Goal: Transaction & Acquisition: Book appointment/travel/reservation

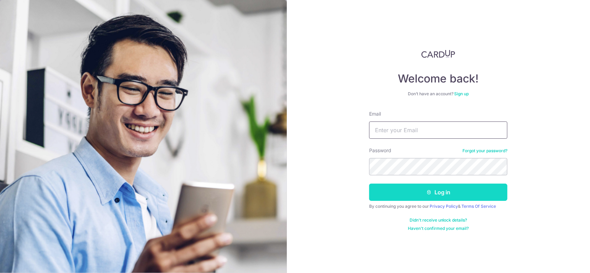
type input "iwern82@yahoo.com"
click at [444, 197] on button "Log in" at bounding box center [438, 192] width 138 height 17
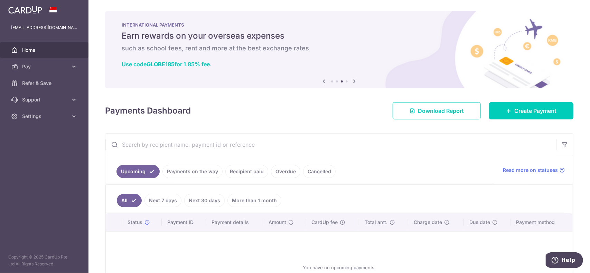
scroll to position [35, 0]
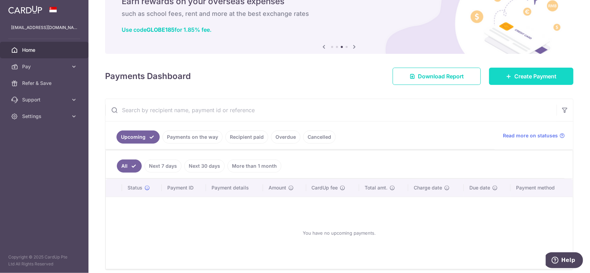
click at [520, 76] on span "Create Payment" at bounding box center [535, 76] width 42 height 8
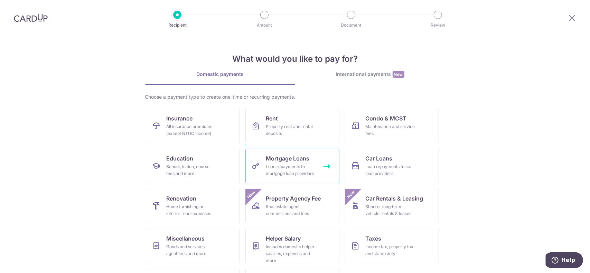
click at [303, 161] on span "Mortgage Loans" at bounding box center [288, 158] width 44 height 8
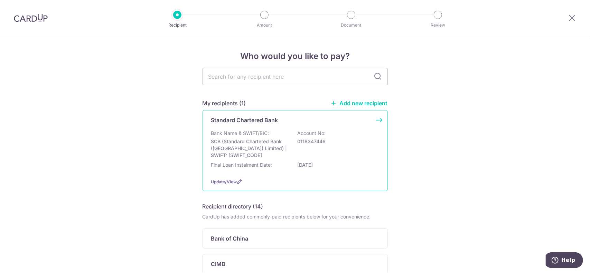
click at [260, 131] on p "Bank Name & SWIFT/BIC:" at bounding box center [240, 133] width 58 height 7
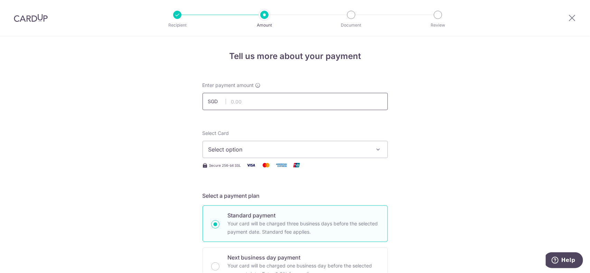
click at [261, 108] on input "text" at bounding box center [294, 101] width 185 height 17
type input "491.50"
click at [238, 147] on span "Select option" at bounding box center [288, 149] width 161 height 8
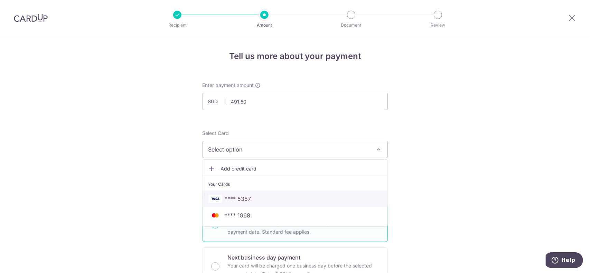
click at [261, 198] on span "**** 5357" at bounding box center [294, 199] width 173 height 8
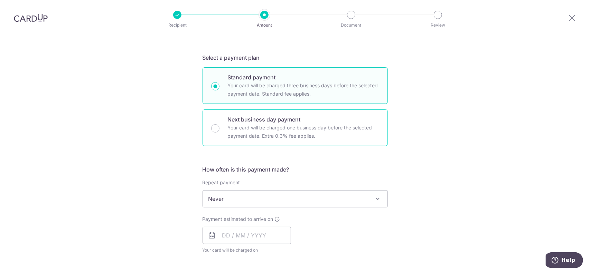
scroll to position [207, 0]
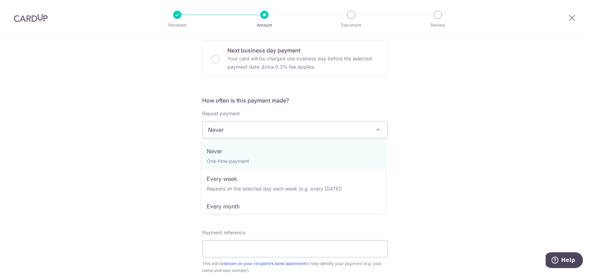
click at [234, 131] on span "Never" at bounding box center [295, 130] width 184 height 17
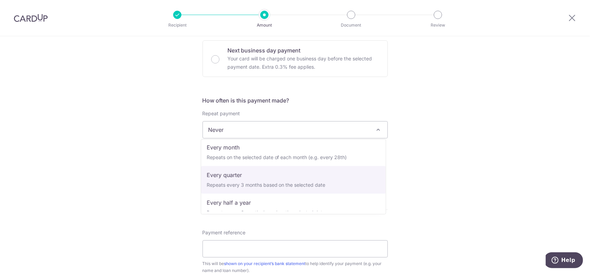
scroll to position [35, 0]
select select "3"
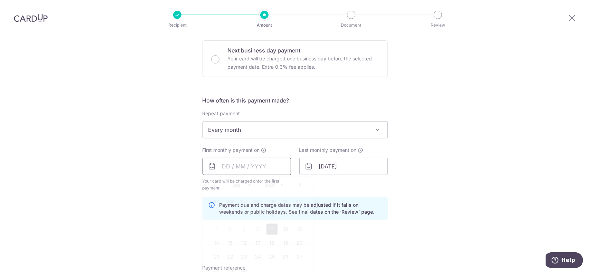
click at [260, 166] on input "text" at bounding box center [246, 166] width 88 height 17
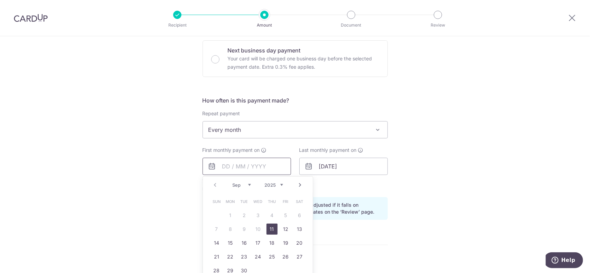
scroll to position [242, 0]
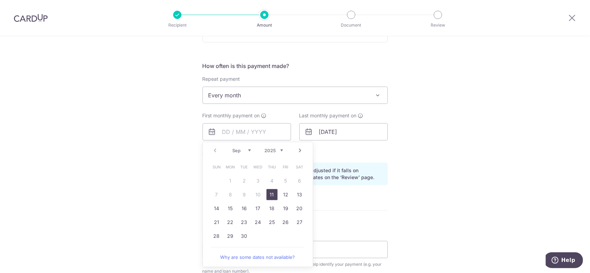
click at [270, 191] on link "11" at bounding box center [271, 194] width 11 height 11
type input "11/09/2025"
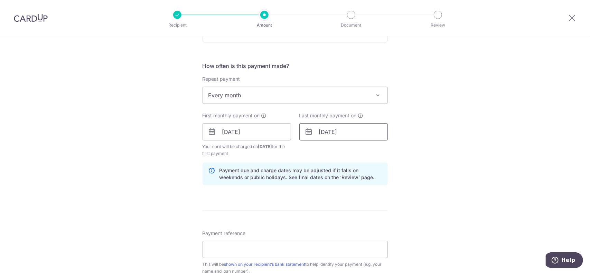
click at [336, 132] on input "30/09/2044" at bounding box center [343, 131] width 88 height 17
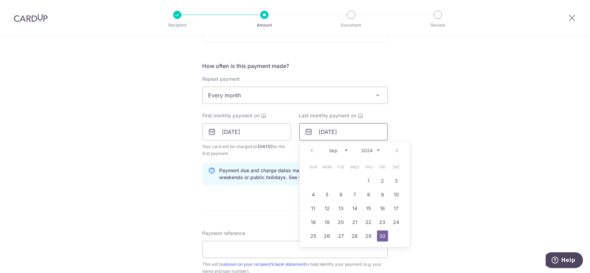
click at [361, 132] on input "30/09/2044" at bounding box center [343, 131] width 88 height 17
click at [374, 151] on select "2024 2025 2026 2027 2028 2029 2030 2031 2032 2033 2034 2035" at bounding box center [370, 151] width 18 height 6
click at [343, 152] on select "Jan Feb Mar Apr May Jun Jul Aug Sep Oct Nov Dec" at bounding box center [338, 151] width 18 height 6
click at [343, 152] on select "Jan Feb Mar Apr May Jun [DATE] Aug Sep Oct Nov Dec" at bounding box center [338, 151] width 18 height 6
click at [340, 150] on select "Jan Feb Mar Apr May Jun [DATE] Aug Sep Oct Nov Dec" at bounding box center [338, 151] width 18 height 6
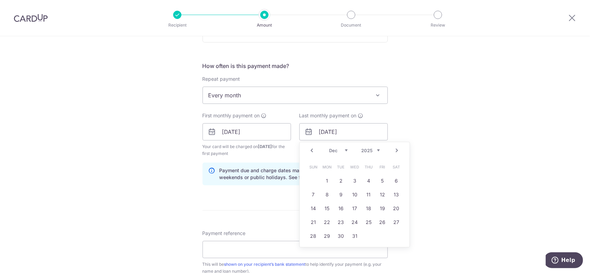
click at [377, 151] on select "2024 2025 2026 2027 2028 2029 2030 2031 2032 2033 2034 2035" at bounding box center [370, 151] width 18 height 6
click at [382, 196] on link "11" at bounding box center [382, 194] width 11 height 11
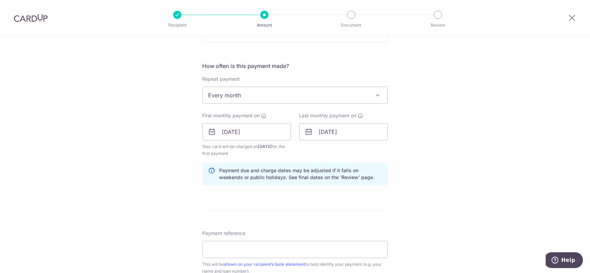
click at [451, 151] on div "Tell us more about your payment Enter payment amount SGD 491.50 491.50 Select C…" at bounding box center [295, 124] width 590 height 660
click at [352, 133] on input "11/12/2026" at bounding box center [343, 131] width 88 height 17
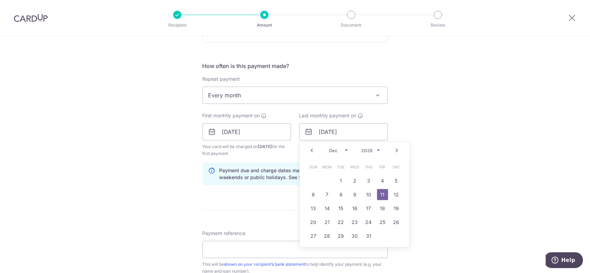
click at [371, 148] on select "2024 2025 2026 2027 2028 2029 2030 2031 2032 2033 2034 2035" at bounding box center [370, 151] width 18 height 6
click at [342, 152] on select "Jan Feb Mar Apr May Jun Jul Aug Sep Oct Nov Dec" at bounding box center [338, 151] width 18 height 6
click at [380, 196] on link "10" at bounding box center [382, 194] width 11 height 11
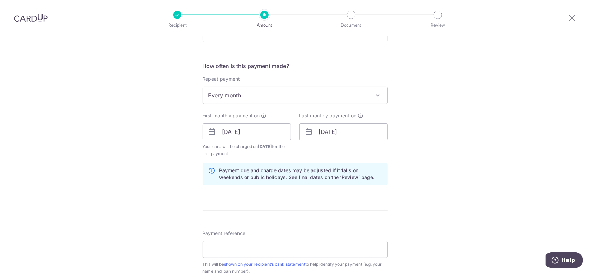
click at [441, 160] on div "Tell us more about your payment Enter payment amount SGD 491.50 491.50 Select C…" at bounding box center [295, 124] width 590 height 660
click at [345, 128] on input "10/01/2025" at bounding box center [343, 131] width 88 height 17
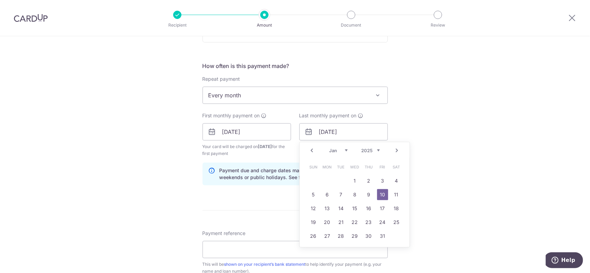
click at [369, 149] on select "2024 2025 2026 2027 2028 2029 2030 2031 2032 2033 2034 2035" at bounding box center [370, 151] width 18 height 6
click at [391, 193] on link "10" at bounding box center [396, 194] width 11 height 11
type input "10/01/2026"
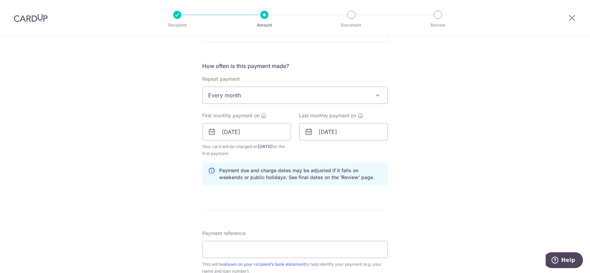
click at [416, 160] on div "Tell us more about your payment Enter payment amount SGD 491.50 491.50 Select C…" at bounding box center [295, 124] width 590 height 660
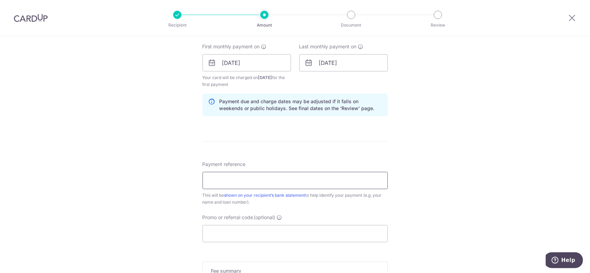
click at [237, 182] on input "Payment reference" at bounding box center [294, 180] width 185 height 17
click at [255, 182] on input "Payment reference" at bounding box center [294, 180] width 185 height 17
type input "CUp N90 5357"
click at [476, 141] on div "Tell us more about your payment Enter payment amount SGD 491.50 491.50 Select C…" at bounding box center [295, 55] width 590 height 660
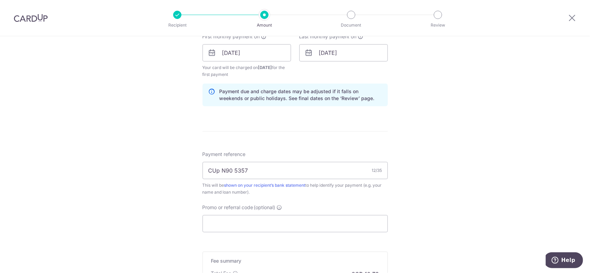
scroll to position [345, 0]
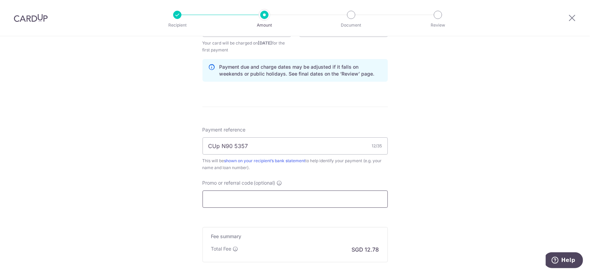
click at [320, 198] on input "Promo or referral code (optional)" at bounding box center [294, 199] width 185 height 17
paste input "3HOME25R"
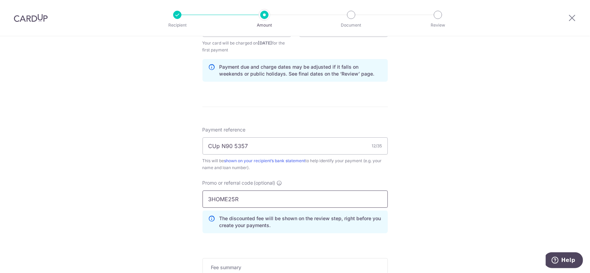
type input "3HOME25R"
click at [444, 173] on div "Tell us more about your payment Enter payment amount SGD 491.50 491.50 Select C…" at bounding box center [295, 36] width 590 height 691
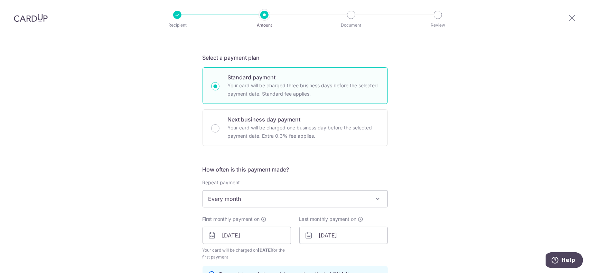
scroll to position [452, 0]
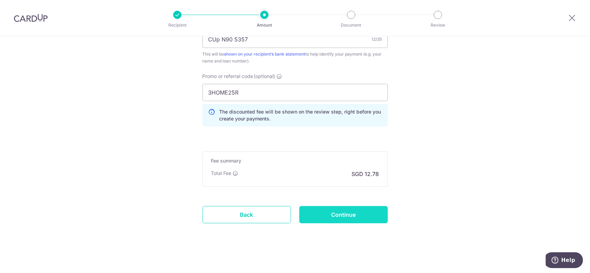
click at [348, 213] on input "Continue" at bounding box center [343, 214] width 88 height 17
type input "Create Schedule"
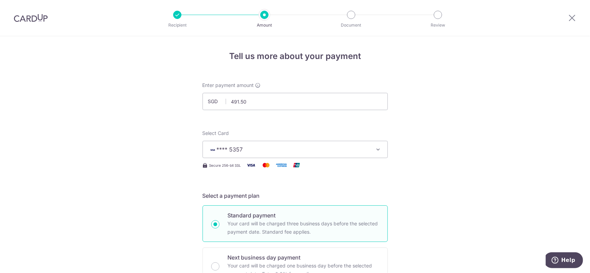
scroll to position [427, 0]
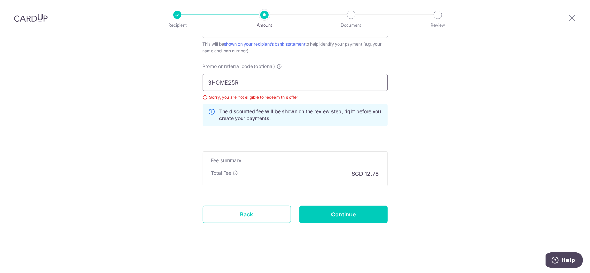
drag, startPoint x: 247, startPoint y: 80, endPoint x: 180, endPoint y: 80, distance: 66.7
paste input "REC185"
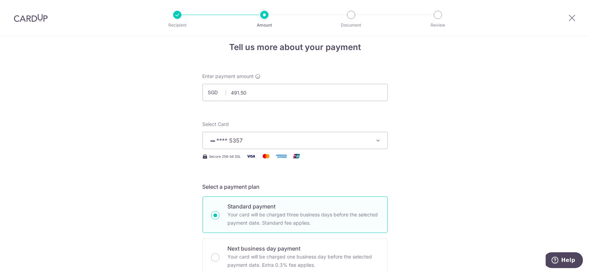
scroll to position [0, 0]
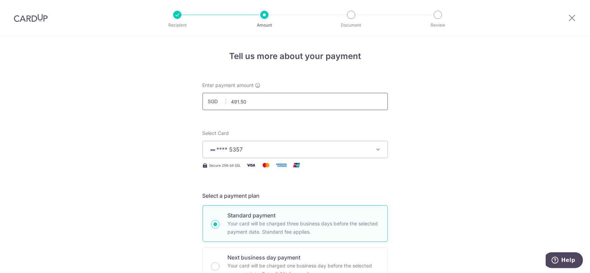
type input "REC185"
drag, startPoint x: 276, startPoint y: 102, endPoint x: 158, endPoint y: 101, distance: 118.2
drag, startPoint x: 437, startPoint y: 81, endPoint x: 256, endPoint y: 93, distance: 181.8
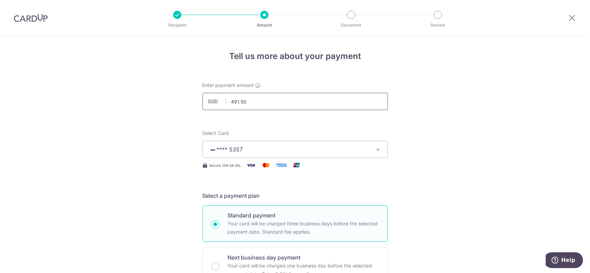
click at [258, 103] on input "491.50" at bounding box center [294, 101] width 185 height 17
drag, startPoint x: 268, startPoint y: 102, endPoint x: 162, endPoint y: 94, distance: 106.7
type input "490.92"
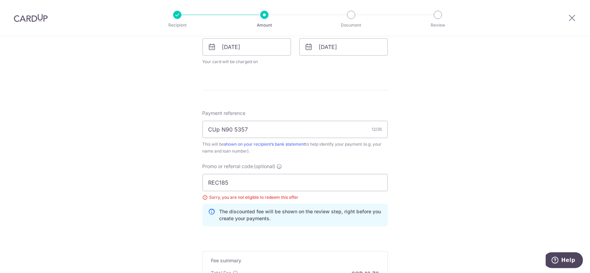
scroll to position [415, 0]
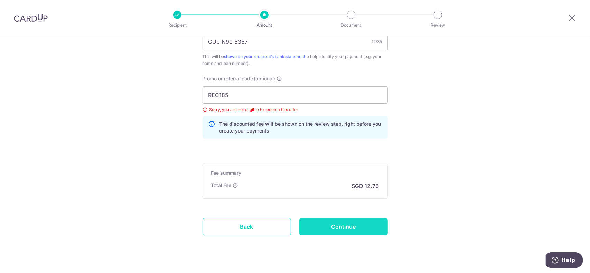
click at [338, 222] on input "Continue" at bounding box center [343, 226] width 88 height 17
type input "Update Schedule"
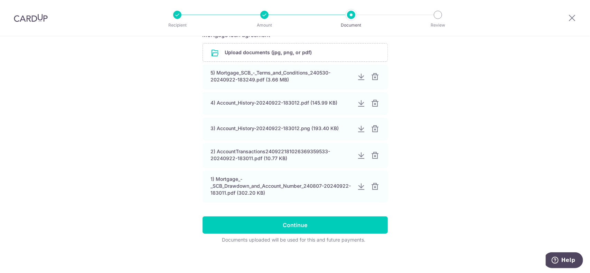
scroll to position [138, 0]
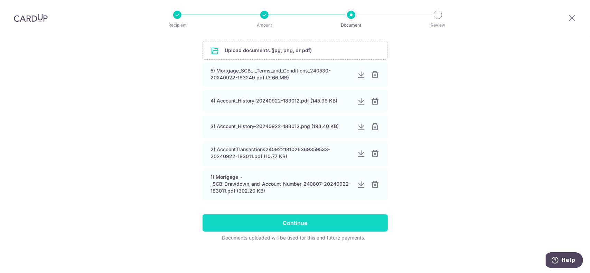
click at [287, 220] on input "Continue" at bounding box center [294, 223] width 185 height 17
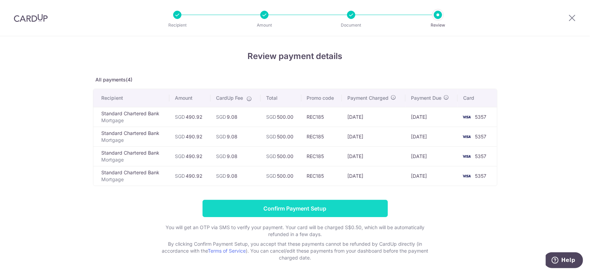
click at [307, 205] on input "Confirm Payment Setup" at bounding box center [294, 208] width 185 height 17
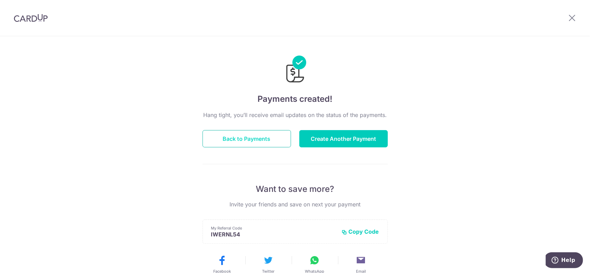
click at [248, 141] on button "Back to Payments" at bounding box center [246, 138] width 88 height 17
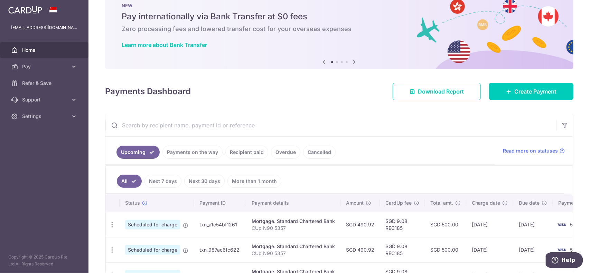
scroll to position [94, 0]
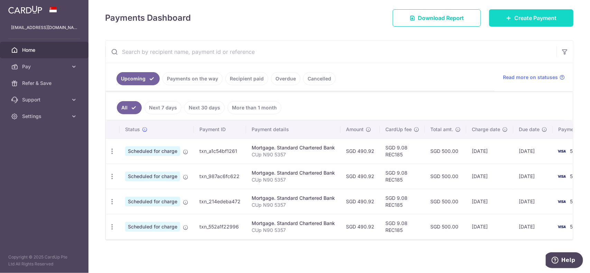
click at [536, 22] on link "Create Payment" at bounding box center [531, 17] width 84 height 17
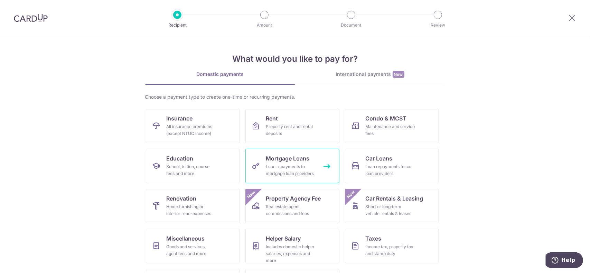
click at [290, 161] on span "Mortgage Loans" at bounding box center [288, 158] width 44 height 8
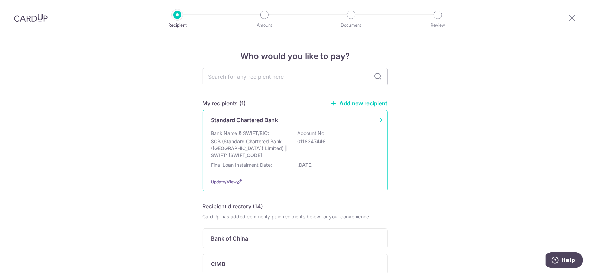
click at [258, 155] on p "SCB (Standard Chartered Bank (Singapore) Limited) | SWIFT: SCBLSG22XXX" at bounding box center [249, 148] width 77 height 21
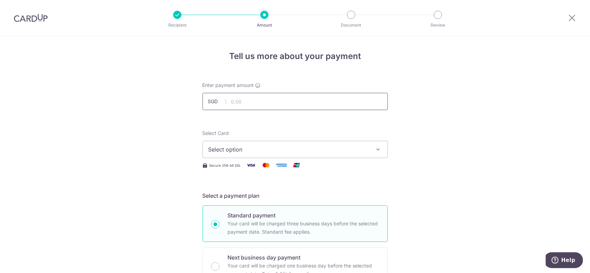
click at [262, 107] on input "text" at bounding box center [294, 101] width 185 height 17
type input "978.00"
click at [239, 147] on span "Select option" at bounding box center [288, 149] width 161 height 8
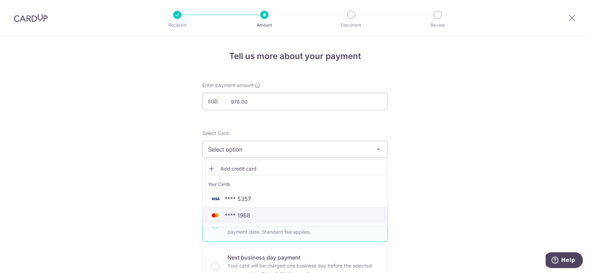
click at [257, 216] on span "**** 1968" at bounding box center [294, 215] width 173 height 8
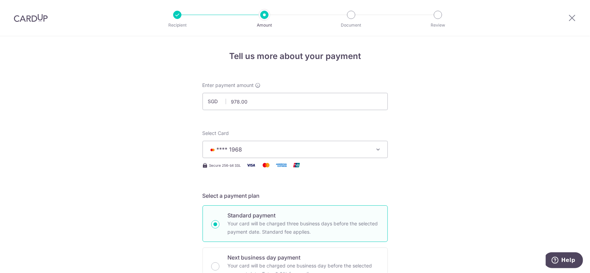
click at [275, 140] on div "Select Card **** 1968 Add credit card Your Cards **** 5357 **** 1968" at bounding box center [294, 144] width 185 height 28
click at [275, 147] on span "**** 1968" at bounding box center [288, 149] width 161 height 8
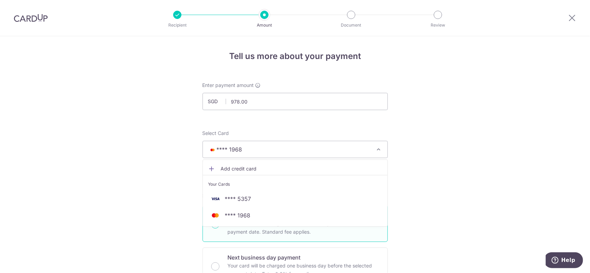
click at [275, 147] on span "**** 1968" at bounding box center [288, 149] width 161 height 8
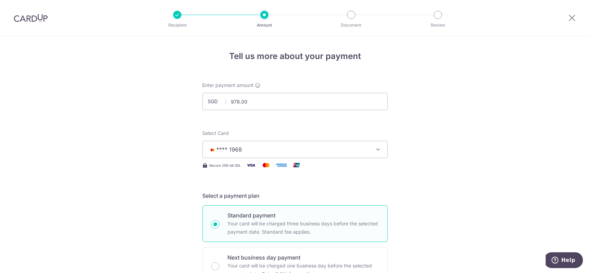
click at [275, 147] on span "**** 1968" at bounding box center [288, 149] width 161 height 8
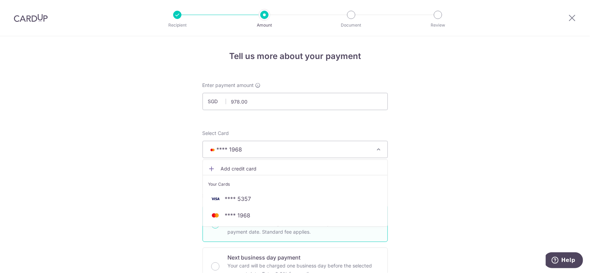
click at [275, 147] on span "**** 1968" at bounding box center [288, 149] width 161 height 8
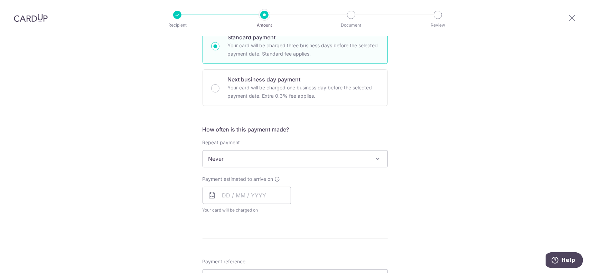
scroll to position [173, 0]
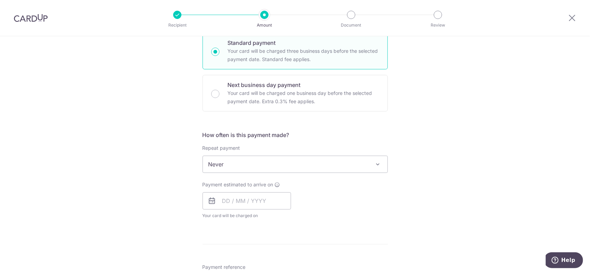
click at [217, 169] on span "Never" at bounding box center [295, 164] width 184 height 17
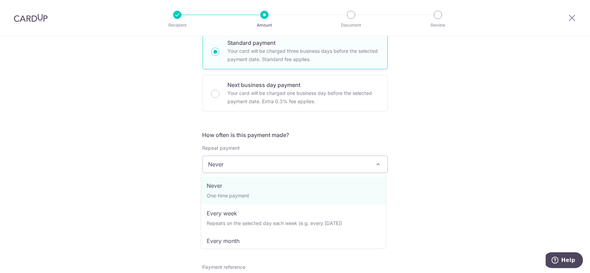
scroll to position [35, 0]
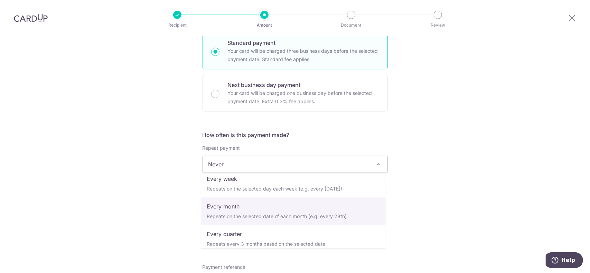
select select "3"
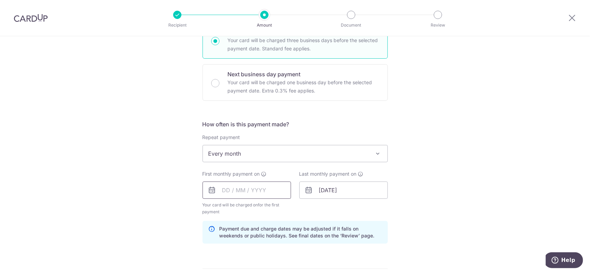
scroll to position [242, 0]
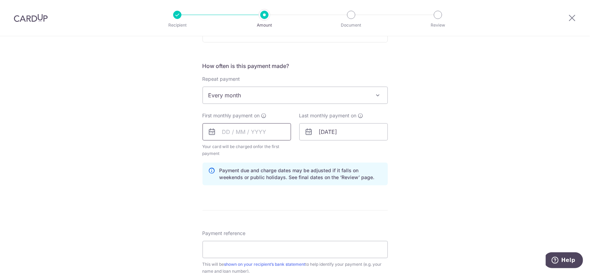
click at [255, 131] on input "text" at bounding box center [246, 131] width 88 height 17
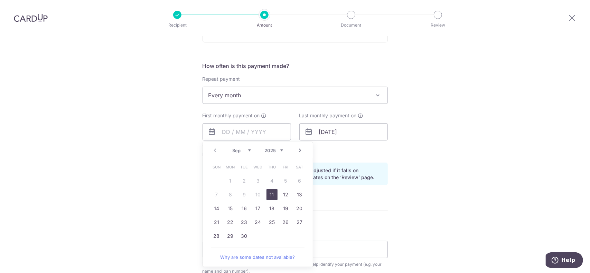
drag, startPoint x: 273, startPoint y: 193, endPoint x: 332, endPoint y: 145, distance: 76.1
click at [273, 193] on link "11" at bounding box center [271, 194] width 11 height 11
type input "11/09/2025"
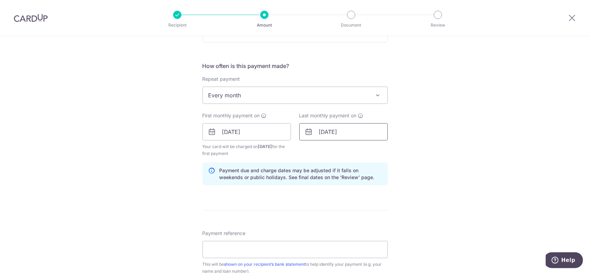
click at [336, 136] on input "30/09/2044" at bounding box center [343, 131] width 88 height 17
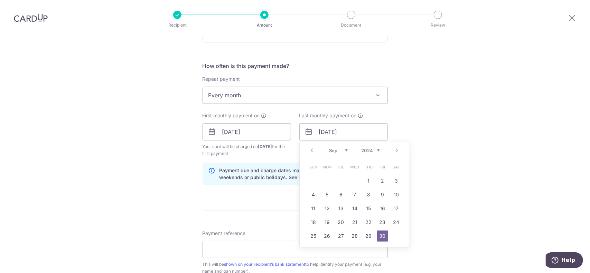
click at [377, 151] on select "2024 2025 2026 2027 2028 2029 2030 2031 2032 2033 2034 2035" at bounding box center [370, 151] width 18 height 6
click at [341, 148] on select "Jan Feb Mar Apr May Jun Jul Aug Sep Oct Nov Dec" at bounding box center [338, 151] width 18 height 6
click at [381, 196] on link "9" at bounding box center [382, 194] width 11 height 11
type input "09/01/2026"
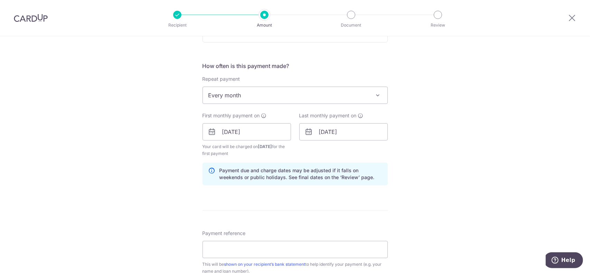
click at [410, 168] on div "Tell us more about your payment Enter payment amount SGD 978.00 978.00 Select C…" at bounding box center [295, 124] width 590 height 660
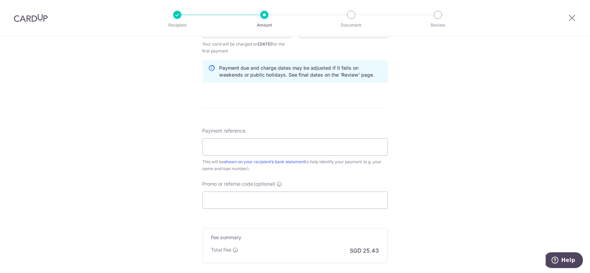
scroll to position [345, 0]
click at [273, 148] on input "Payment reference" at bounding box center [294, 146] width 185 height 17
type input "CUp Bonussaver 1968"
click at [305, 193] on input "Promo or referral code (optional)" at bounding box center [294, 199] width 185 height 17
paste input "OFF225"
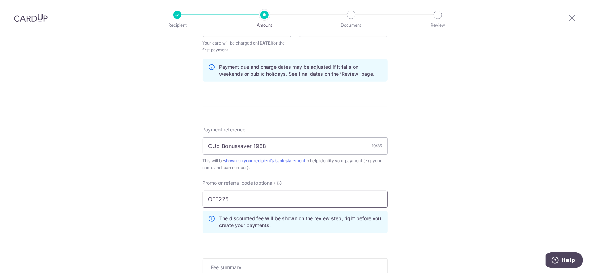
type input "OFF225"
click at [460, 183] on div "Tell us more about your payment Enter payment amount SGD 978.00 978.00 Select C…" at bounding box center [295, 36] width 590 height 691
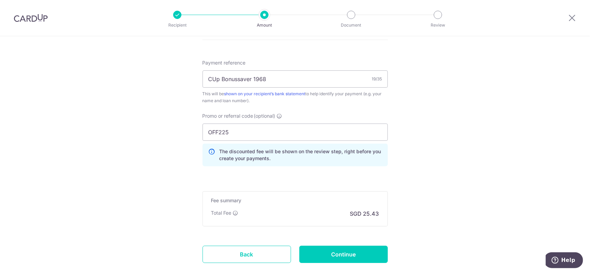
scroll to position [452, 0]
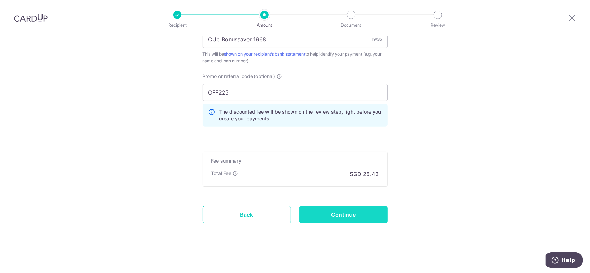
click at [342, 216] on input "Continue" at bounding box center [343, 214] width 88 height 17
type input "Create Schedule"
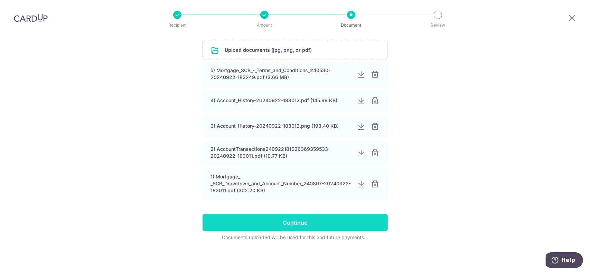
scroll to position [138, 0]
click at [286, 218] on input "Continue" at bounding box center [294, 223] width 185 height 17
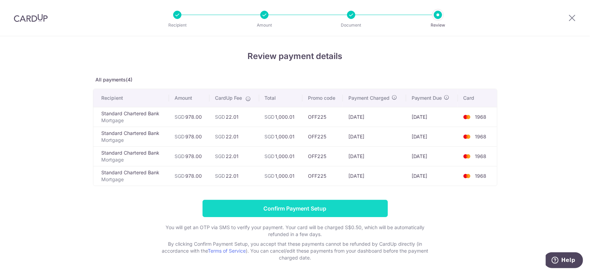
click at [320, 205] on input "Confirm Payment Setup" at bounding box center [294, 208] width 185 height 17
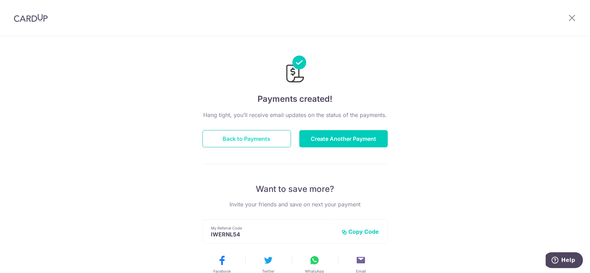
click at [259, 140] on button "Back to Payments" at bounding box center [246, 138] width 88 height 17
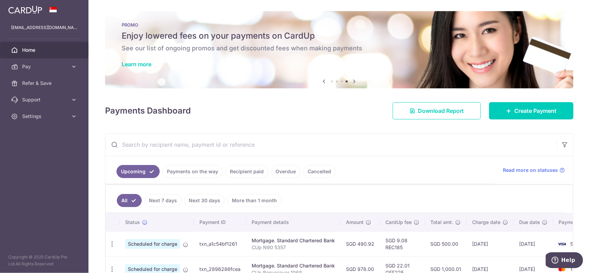
click at [34, 47] on span "Home" at bounding box center [45, 50] width 46 height 7
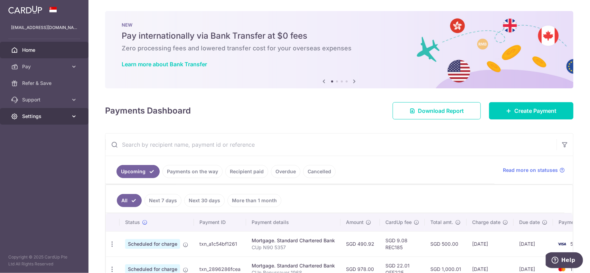
click at [48, 118] on span "Settings" at bounding box center [45, 116] width 46 height 7
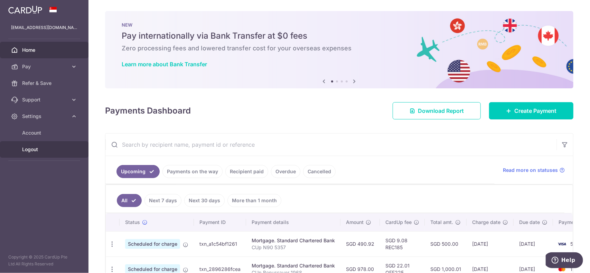
click at [35, 150] on span "Logout" at bounding box center [45, 149] width 46 height 7
